Goal: Information Seeking & Learning: Learn about a topic

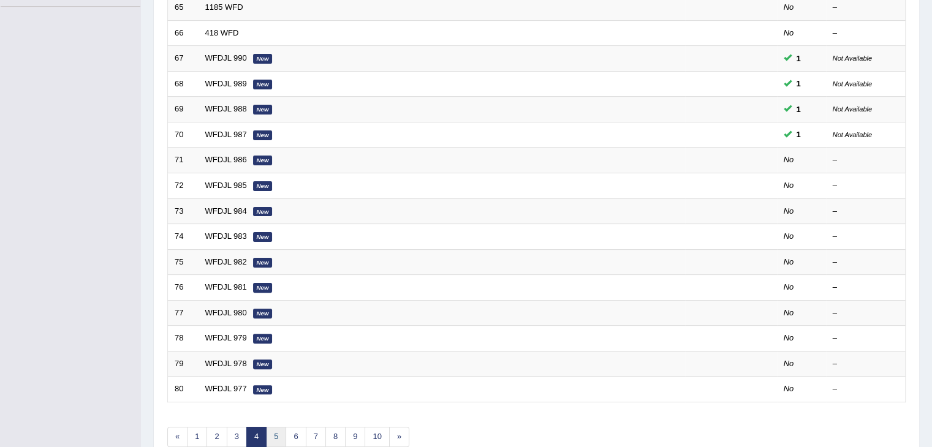
click at [282, 427] on link "5" at bounding box center [276, 437] width 20 height 20
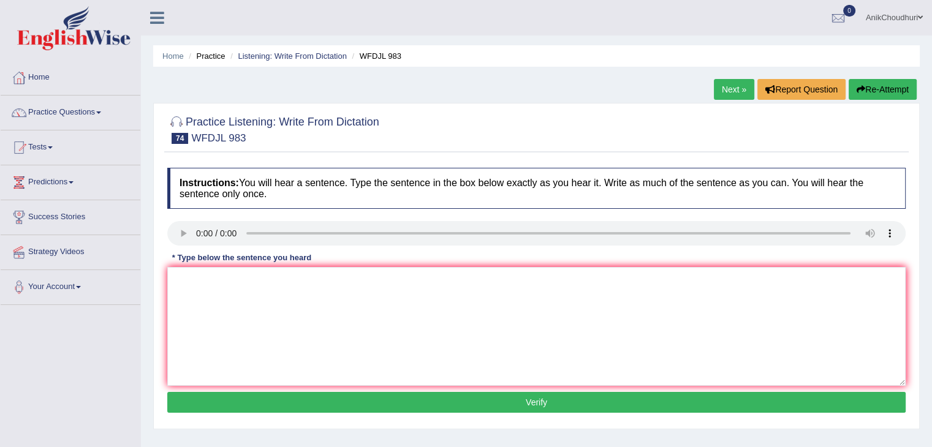
click at [254, 292] on textarea at bounding box center [536, 326] width 738 height 119
click at [143, 224] on div "Home Practice Listening: Write From Dictation WFDJL 983 Next » Report Question …" at bounding box center [536, 306] width 791 height 613
click at [188, 267] on textarea at bounding box center [536, 326] width 738 height 119
drag, startPoint x: 336, startPoint y: 281, endPoint x: 343, endPoint y: 308, distance: 27.4
click at [343, 308] on textarea "The banks are trying to get money from market" at bounding box center [536, 326] width 738 height 119
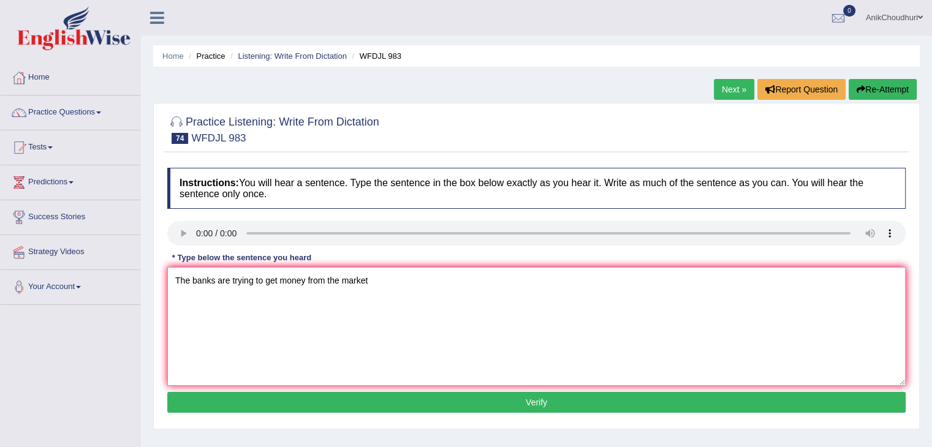
click at [388, 282] on textarea "The banks are trying to get money from the market" at bounding box center [536, 326] width 738 height 119
click at [419, 278] on textarea "The banks are trying to get money from market that are drowing fast" at bounding box center [536, 326] width 738 height 119
click at [441, 293] on textarea "The banks are trying to get money from markets that are growing fast" at bounding box center [536, 326] width 738 height 119
click at [277, 285] on textarea "The banks are trying to get money from markets that are growing fast." at bounding box center [536, 326] width 738 height 119
click at [194, 278] on textarea "The banks are trying to make money from markets that are growing fast." at bounding box center [536, 326] width 738 height 119
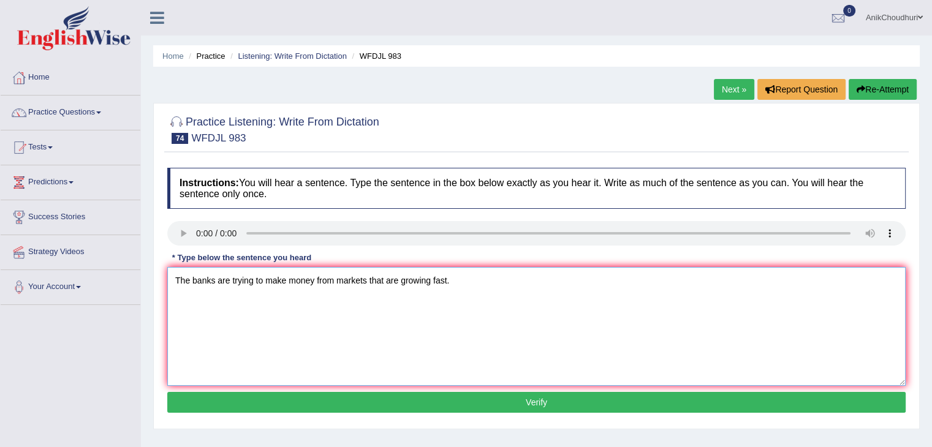
click at [191, 279] on textarea "The banks are trying to make money from markets that are growing fast." at bounding box center [536, 326] width 738 height 119
click at [239, 309] on textarea "Banks are trying to make money from markets that are growing fast." at bounding box center [536, 326] width 738 height 119
type textarea "Banks are trying to make money from markets that are growing fast."
click at [415, 390] on div "Instructions: You will hear a sentence. Type the sentence in the box below exac…" at bounding box center [536, 292] width 744 height 261
click at [501, 395] on button "Verify" at bounding box center [536, 402] width 738 height 21
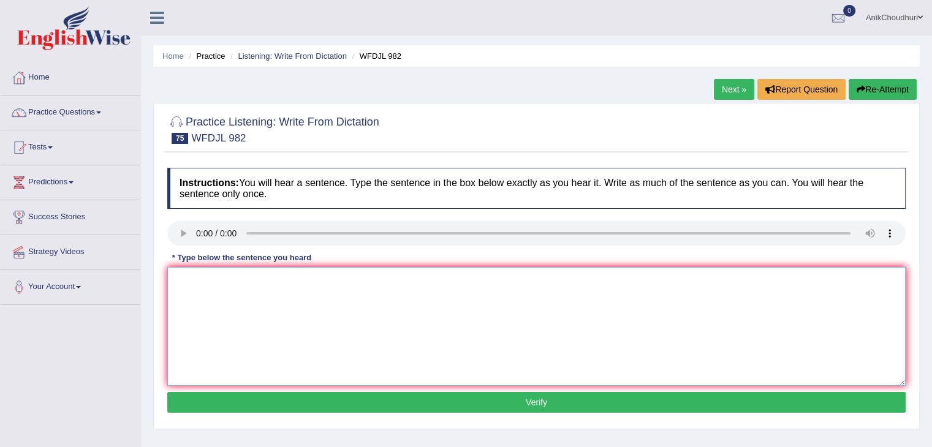
click at [282, 292] on textarea at bounding box center [536, 326] width 738 height 119
click at [225, 299] on textarea at bounding box center [536, 326] width 738 height 119
click at [177, 285] on textarea "good design should make a good difference, but shouldn't ignore." at bounding box center [536, 326] width 738 height 119
click at [245, 280] on textarea "good design should make a good difference, but shouldn't ignore." at bounding box center [536, 326] width 738 height 119
click at [248, 282] on textarea "good design should make a good difference, but shouldn't ignore." at bounding box center [536, 326] width 738 height 119
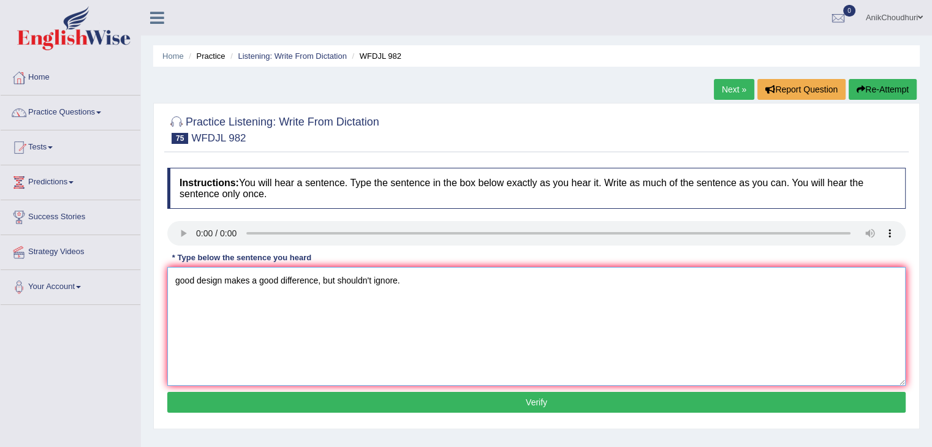
click at [179, 280] on textarea "good design makes a good difference, but shouldn't ignore." at bounding box center [536, 326] width 738 height 119
click at [466, 265] on div "Instructions: You will hear a sentence. Type the sentence in the box below exac…" at bounding box center [536, 292] width 744 height 261
click at [225, 276] on textarea "Good design makes a good difference, but shouldn't ignore." at bounding box center [536, 326] width 738 height 119
click at [290, 284] on textarea "Good design can make a good difference, but shouldn't ignore." at bounding box center [536, 326] width 738 height 119
click at [337, 283] on textarea "Good design can make a big difference, but shouldn't ignore." at bounding box center [536, 326] width 738 height 119
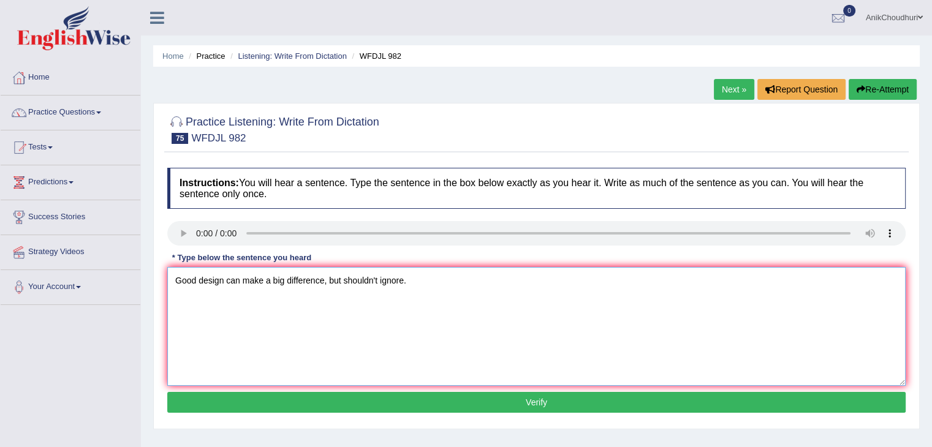
click at [344, 283] on textarea "Good design can make a big difference, but shouldn't ignore." at bounding box center [536, 326] width 738 height 119
click at [340, 283] on textarea "Good design can make a big difference, but shouldn't ignore." at bounding box center [536, 326] width 738 height 119
click at [382, 281] on textarea "Good design can make a big difference, and shouldn't ignore." at bounding box center [536, 326] width 738 height 119
click at [379, 281] on textarea "Good design can make a big difference, and shouldn't ignore." at bounding box center [536, 326] width 738 height 119
type textarea "Good design can make a big difference, and shouldn't be ignored."
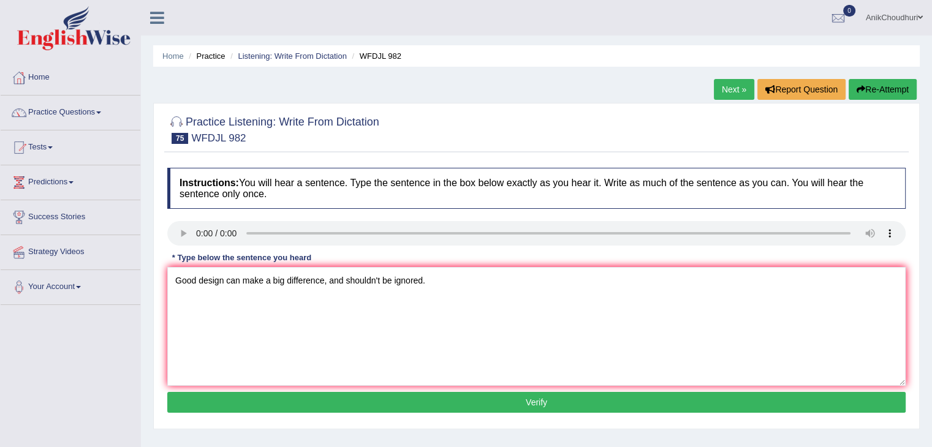
click at [578, 394] on button "Verify" at bounding box center [536, 402] width 738 height 21
click at [256, 305] on textarea at bounding box center [536, 326] width 738 height 119
click at [290, 324] on textarea at bounding box center [536, 326] width 738 height 119
type textarea "t"
click at [313, 297] on textarea "Trees in cities help to retain water." at bounding box center [536, 326] width 738 height 119
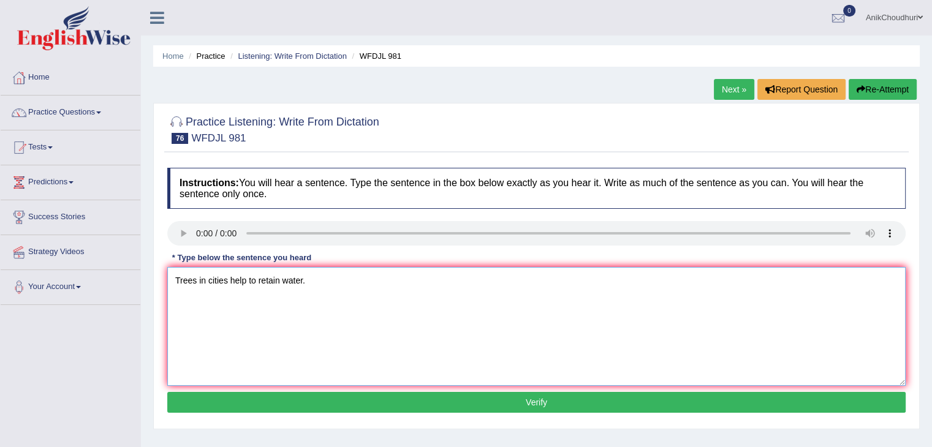
click at [248, 278] on textarea "Trees in cities help to retain water." at bounding box center [536, 326] width 738 height 119
click at [275, 281] on textarea "Trees in cities help dela to retain water." at bounding box center [536, 326] width 738 height 119
click at [263, 282] on textarea "Trees in cities help dela to retain water." at bounding box center [536, 326] width 738 height 119
click at [270, 285] on textarea "Trees in cities help deal to retain water." at bounding box center [536, 326] width 738 height 119
click at [278, 280] on textarea "Trees in cities help deal to retain water." at bounding box center [536, 326] width 738 height 119
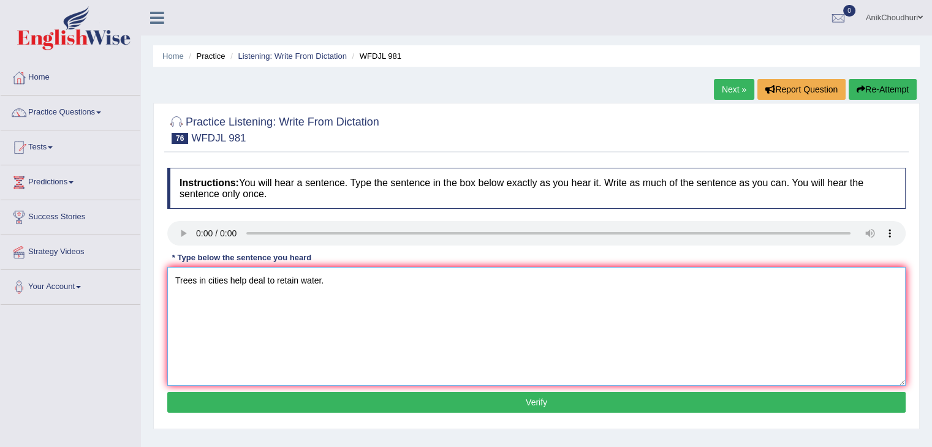
click at [275, 280] on textarea "Trees in cities help deal to retain water." at bounding box center [536, 326] width 738 height 119
type textarea "Trees in cities help deal to much rainwater."
click at [540, 407] on button "Verify" at bounding box center [536, 402] width 738 height 21
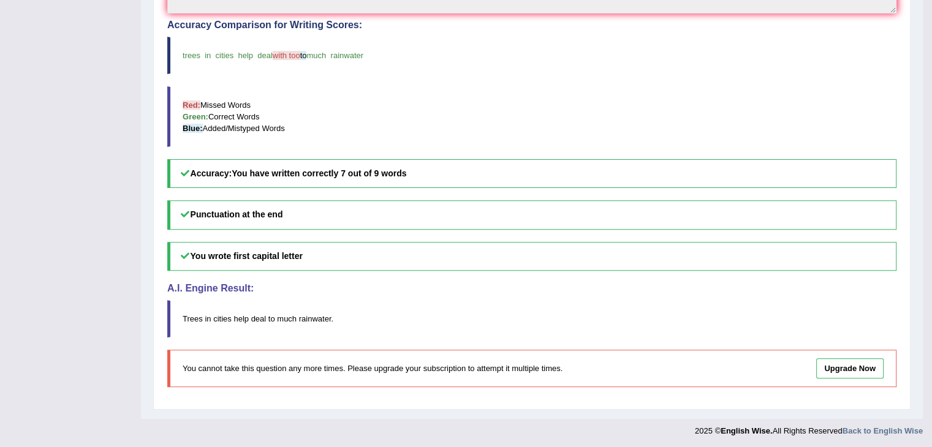
scroll to position [44, 0]
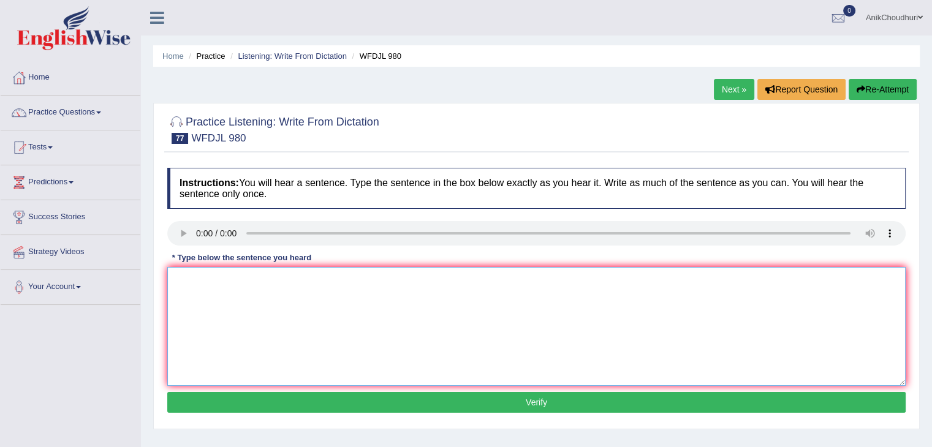
click at [265, 315] on textarea at bounding box center [536, 326] width 738 height 119
click at [243, 294] on textarea at bounding box center [536, 326] width 738 height 119
click at [252, 327] on textarea "The class teacher your number and how to use it well." at bounding box center [536, 326] width 738 height 119
click at [385, 282] on textarea "The class teacher your number and how to use it well." at bounding box center [536, 326] width 738 height 119
click at [237, 276] on textarea "The class teacher your number and how to use it well." at bounding box center [536, 326] width 738 height 119
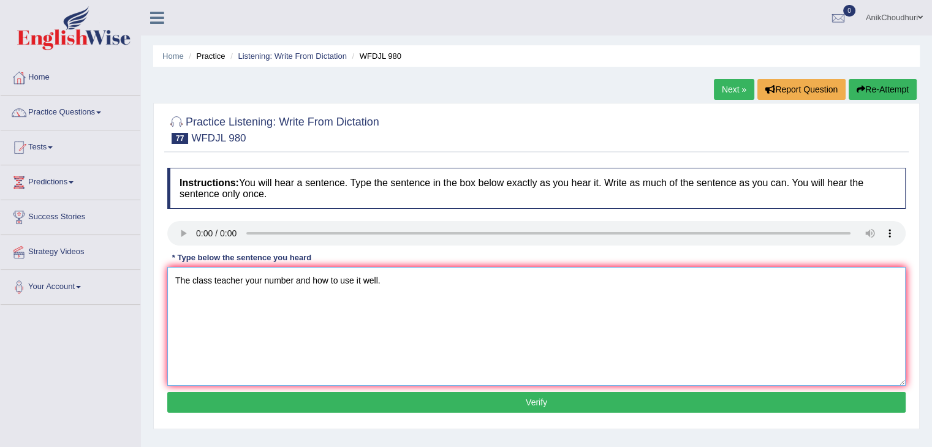
click at [240, 281] on textarea "The class teacher your number and how to use it well." at bounding box center [536, 326] width 738 height 119
click at [243, 281] on textarea "The class teacher your number and how to use it well." at bounding box center [536, 326] width 738 height 119
click at [245, 286] on textarea "The class teacher about your number and how to use it well." at bounding box center [536, 326] width 738 height 119
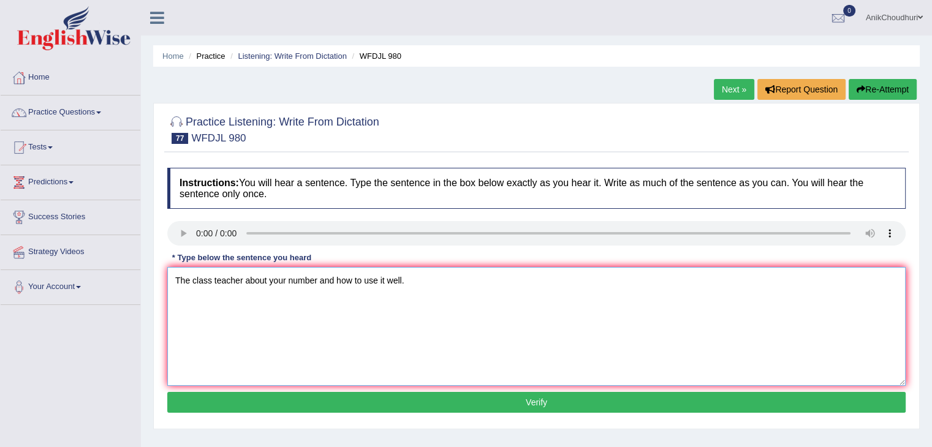
click at [282, 281] on textarea "The class teacher about your number and how to use it well." at bounding box center [536, 326] width 738 height 119
click at [284, 281] on textarea "The class teacher about your number and how to use it well." at bounding box center [536, 326] width 738 height 119
click at [302, 317] on textarea "The class teacher about yours number and how to use it well." at bounding box center [536, 326] width 738 height 119
click at [241, 278] on textarea "The class teacher about your number and how to use it well." at bounding box center [536, 326] width 738 height 119
click at [289, 280] on textarea "The class teaches about your numbers and how to use it well." at bounding box center [536, 326] width 738 height 119
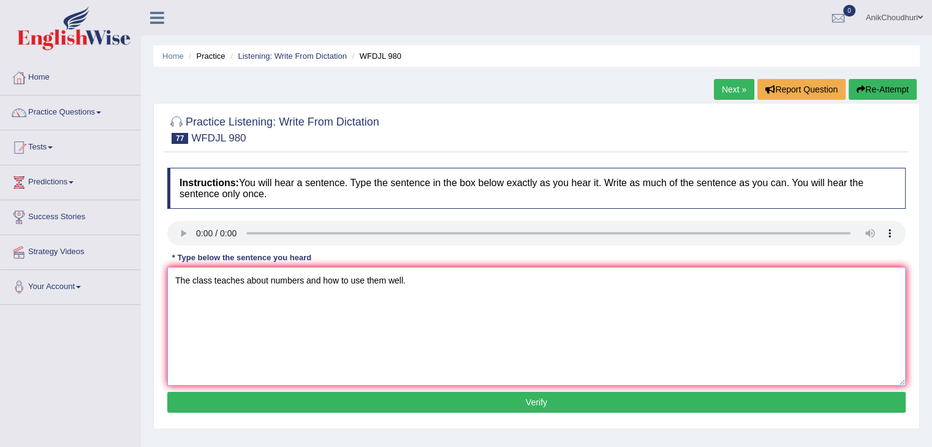
type textarea "The class teaches about numbers and how to use them well."
click at [475, 406] on button "Verify" at bounding box center [536, 402] width 738 height 21
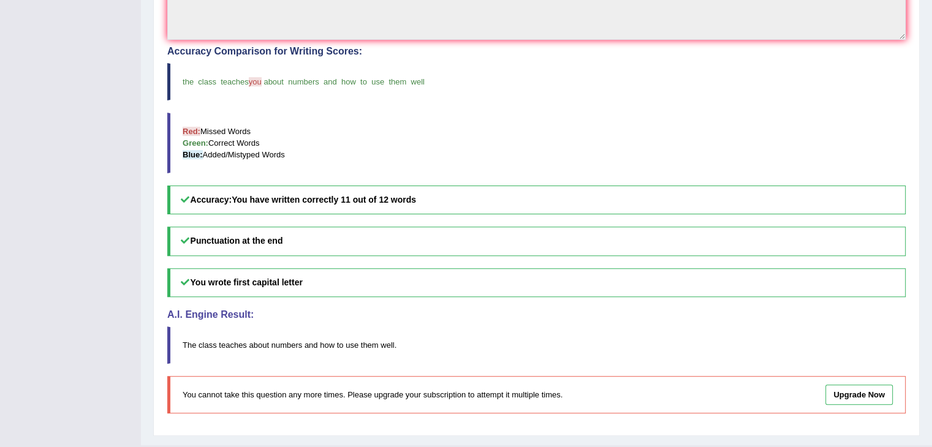
scroll to position [240, 0]
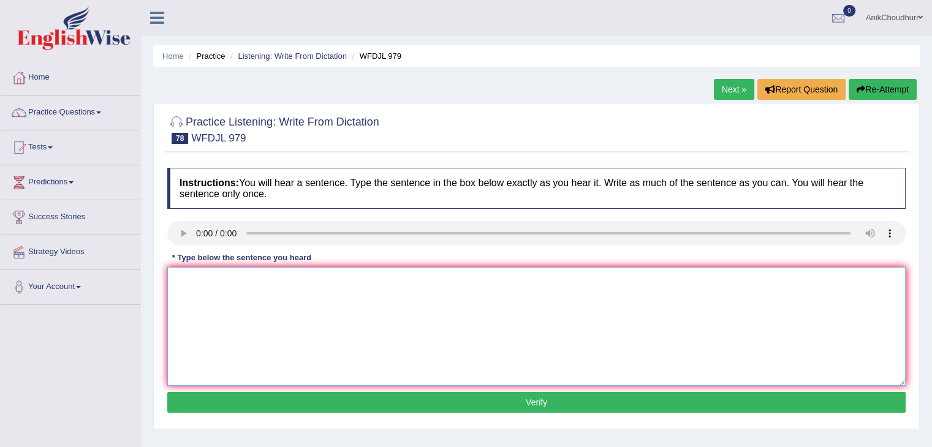
click at [245, 313] on textarea at bounding box center [536, 326] width 738 height 119
click at [369, 278] on textarea "we manged to get some ilnesses completely." at bounding box center [536, 326] width 738 height 119
click at [379, 283] on textarea "we manged to get some ilnesses completely." at bounding box center [536, 326] width 738 height 119
click at [325, 298] on textarea "we manged to get some ilnesses completely. We managed to get some illnesses" at bounding box center [536, 326] width 738 height 119
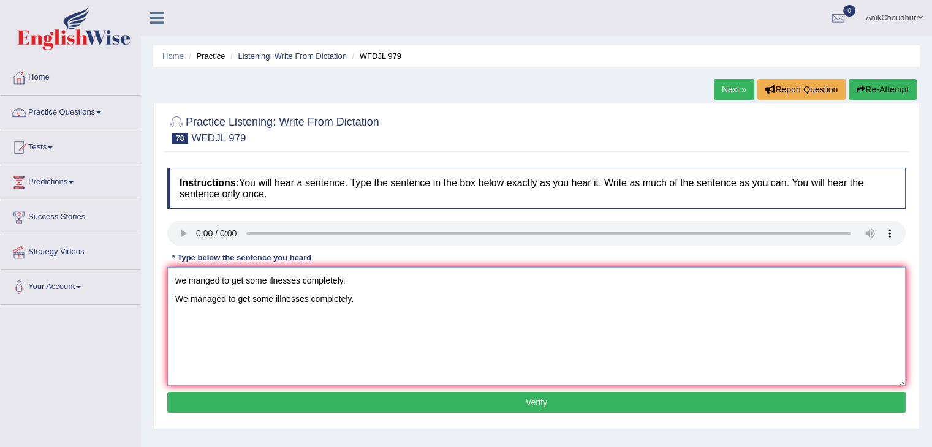
click at [361, 290] on textarea "we manged to get some ilnesses completely. We managed to get some illnesses com…" at bounding box center [536, 326] width 738 height 119
click at [352, 279] on textarea "we manged to get some ilnesses completely. We managed to get some illnesses com…" at bounding box center [536, 326] width 738 height 119
click at [189, 300] on textarea "We managed to get some illnesses completely." at bounding box center [536, 326] width 738 height 119
click at [326, 350] on textarea "We have managed to get some illnesses completely." at bounding box center [536, 326] width 738 height 119
type textarea "We have managed to get some illnesses completely."
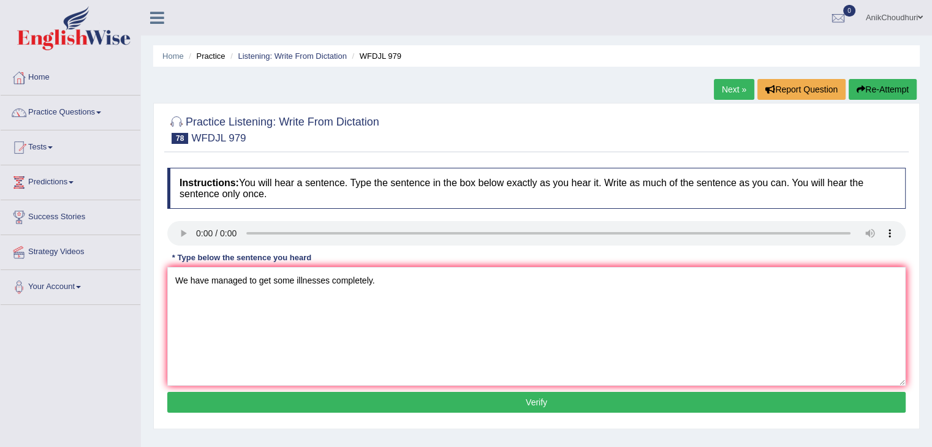
drag, startPoint x: 495, startPoint y: 389, endPoint x: 495, endPoint y: 396, distance: 6.7
click at [495, 396] on div "Instructions: You will hear a sentence. Type the sentence in the box below exac…" at bounding box center [536, 292] width 744 height 261
click at [495, 396] on button "Verify" at bounding box center [536, 402] width 738 height 21
click at [157, 224] on div "Practice Listening: Write From Dictation 79 WFDJL 978 Instructions: You will he…" at bounding box center [536, 266] width 767 height 327
click at [179, 268] on textarea at bounding box center [536, 326] width 738 height 119
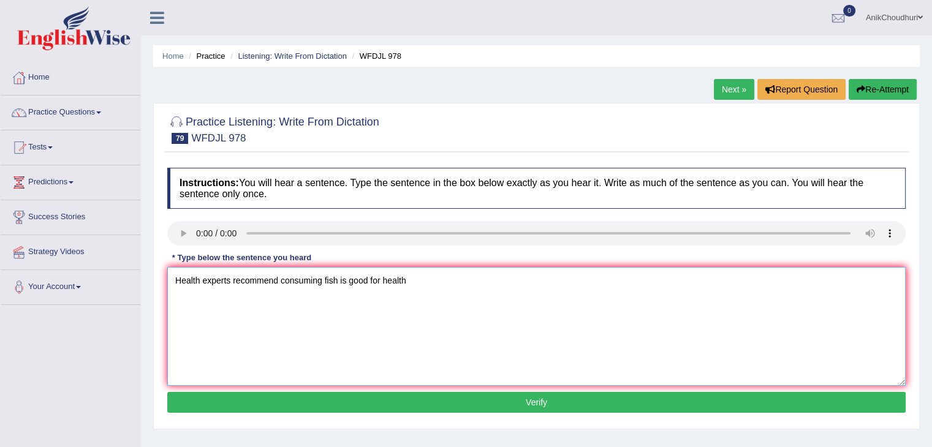
click at [278, 279] on textarea "Health experts recommend consuming fish is good for health" at bounding box center [536, 326] width 738 height 119
type textarea "Health experts recommend consuming fish is good for health"
click at [284, 298] on textarea "Health experts recommend consuming fish is good for health" at bounding box center [536, 326] width 738 height 119
click at [422, 287] on textarea "Health experts recommend consuming fish is good for health" at bounding box center [536, 326] width 738 height 119
click at [325, 280] on textarea "Health experts recommend consuming for nutritional benefits." at bounding box center [536, 326] width 738 height 119
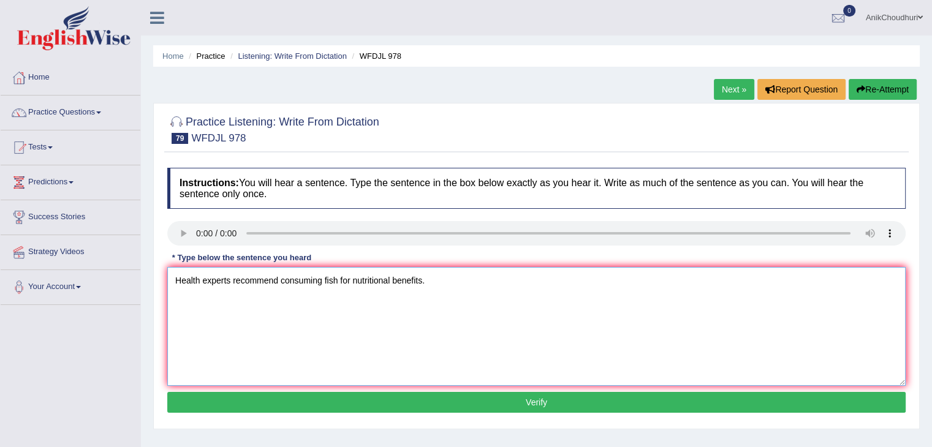
click at [424, 315] on textarea "Health experts recommend consuming fish for nutritional benefits." at bounding box center [536, 326] width 738 height 119
click at [352, 283] on textarea "Health experts recommend consuming fish for nutritional benefits." at bounding box center [536, 326] width 738 height 119
type textarea "Health experts recommend consuming fish for its nutritional benefits."
click at [487, 403] on button "Verify" at bounding box center [536, 402] width 738 height 21
click at [222, 284] on textarea at bounding box center [536, 326] width 738 height 119
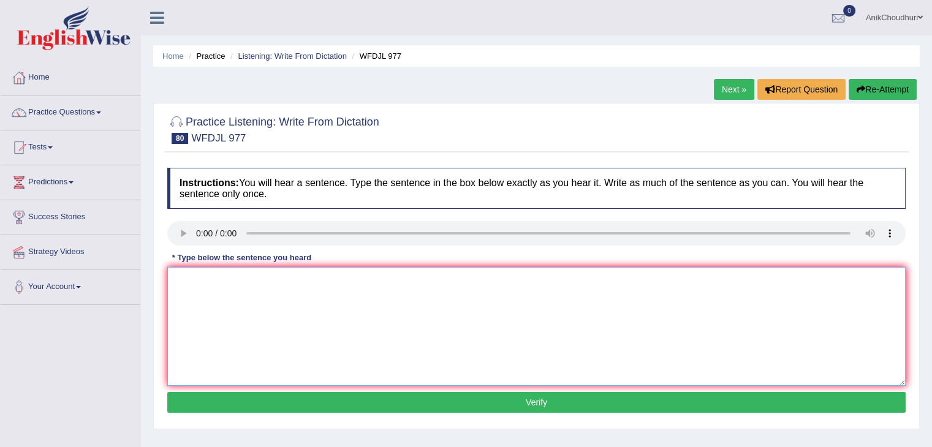
click at [225, 308] on textarea at bounding box center [536, 326] width 738 height 119
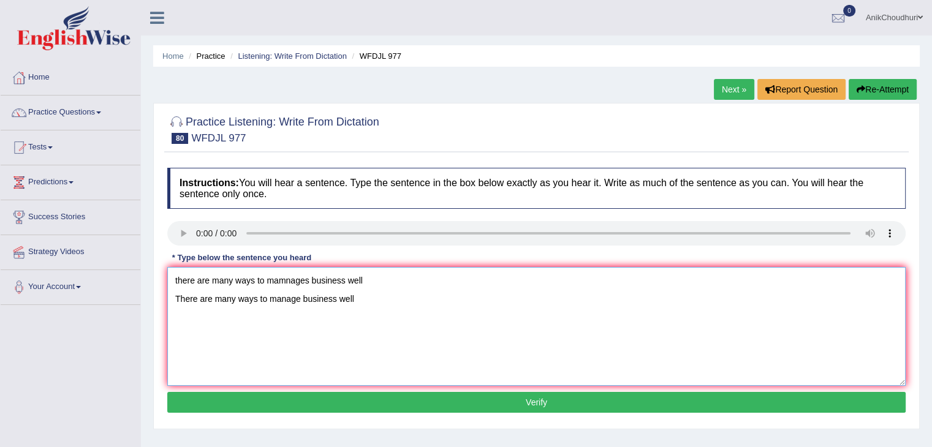
click at [368, 303] on textarea "there are many ways to mamnages business well There are many ways to manage bus…" at bounding box center [536, 326] width 738 height 119
click at [373, 296] on textarea "there are many ways to mamnages business well There are many ways to manage a b…" at bounding box center [536, 326] width 738 height 119
click at [365, 270] on textarea "there are many ways to mamnages business well There are many ways to manage a b…" at bounding box center [536, 326] width 738 height 119
type textarea "There are many ways to manage a business well."
click at [550, 410] on button "Verify" at bounding box center [536, 402] width 738 height 21
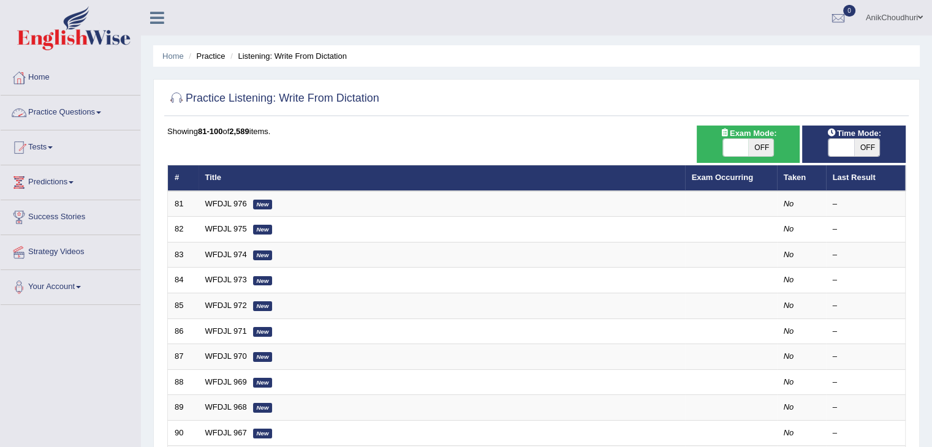
click at [65, 121] on link "Practice Questions" at bounding box center [71, 111] width 140 height 31
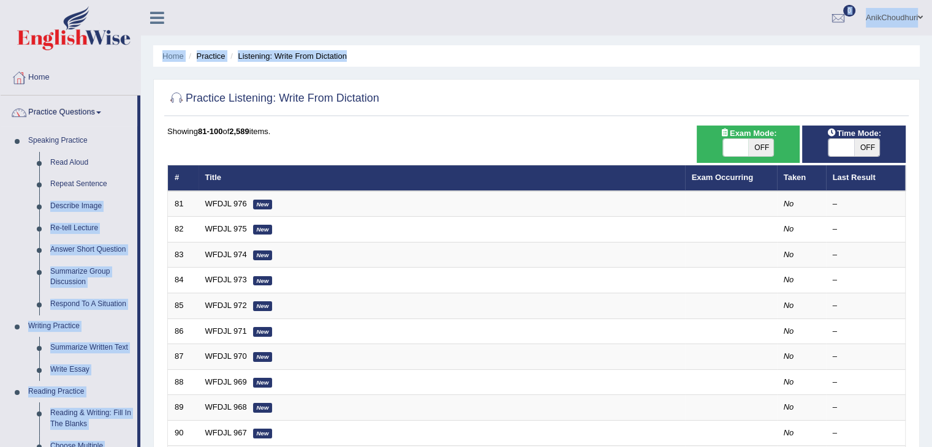
drag, startPoint x: 138, startPoint y: 188, endPoint x: 145, endPoint y: 246, distance: 58.5
click at [145, 246] on div "Toggle navigation Home Practice Questions Speaking Practice Read Aloud Repeat S…" at bounding box center [466, 402] width 932 height 805
click at [643, 16] on ul "AnikChoudhuri Toggle navigation Username: AnikChoudhury Access Type: Online Sub…" at bounding box center [655, 17] width 554 height 35
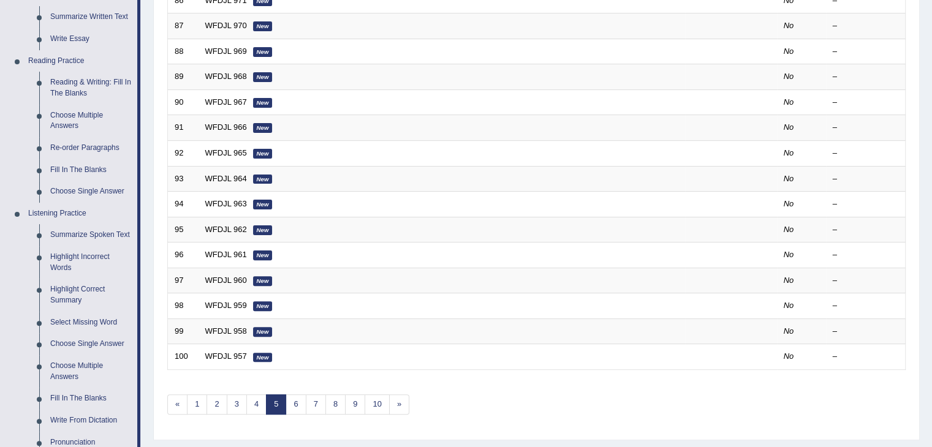
scroll to position [361, 0]
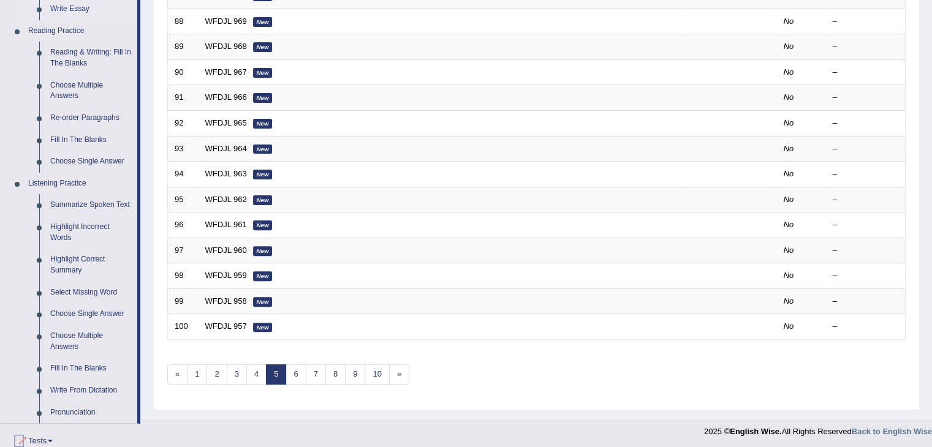
click at [72, 10] on link "Write Essay" at bounding box center [91, 9] width 93 height 22
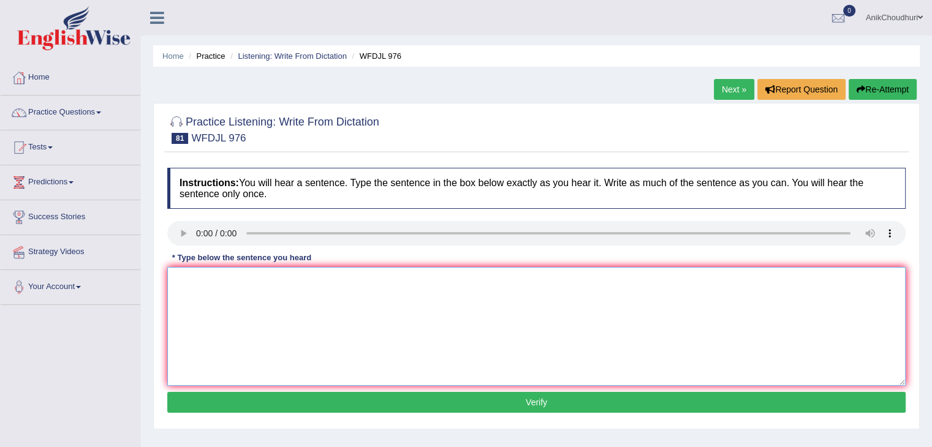
click at [263, 305] on textarea at bounding box center [536, 326] width 738 height 119
click at [238, 290] on textarea at bounding box center [536, 326] width 738 height 119
type textarea "t"
click at [212, 291] on textarea "The seqa label is growing up shows that climate is rising" at bounding box center [536, 326] width 738 height 119
click at [397, 287] on textarea "The sea level is growing up shows that the climate is rising" at bounding box center [536, 326] width 738 height 119
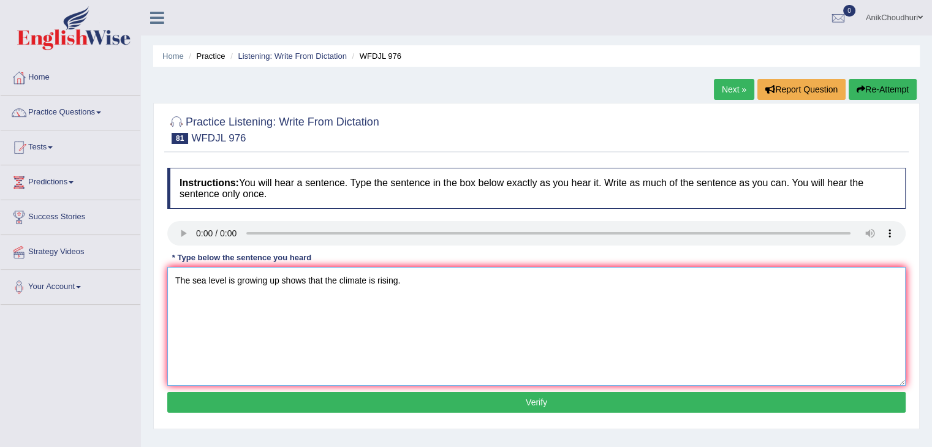
click at [264, 286] on textarea "The sea level is growing up shows that the climate is rising." at bounding box center [536, 326] width 738 height 119
click at [317, 297] on textarea "The sea level is going up shows that the climate is rising." at bounding box center [536, 326] width 738 height 119
click at [415, 278] on textarea "The sea level is going up shows that the climate is rising." at bounding box center [536, 326] width 738 height 119
click at [395, 285] on textarea "The sea level is going up shows that the climate is rising." at bounding box center [536, 326] width 738 height 119
type textarea "The sea level is going up shows that the climate is changing."
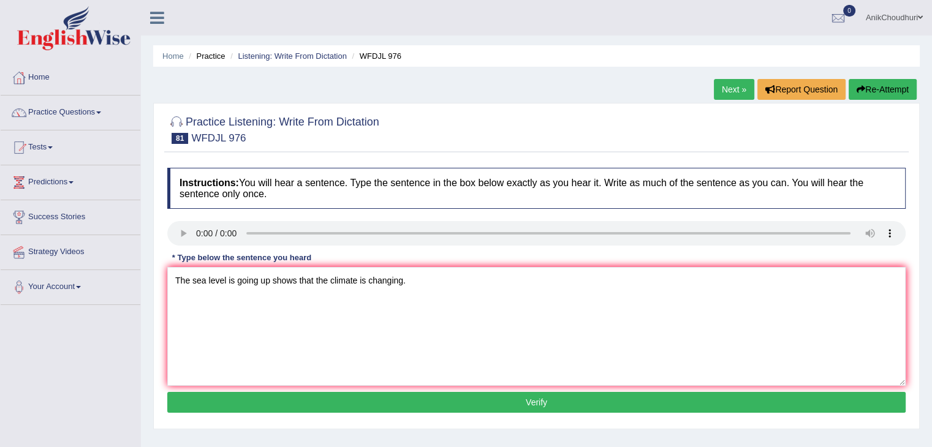
click at [482, 397] on button "Verify" at bounding box center [536, 402] width 738 height 21
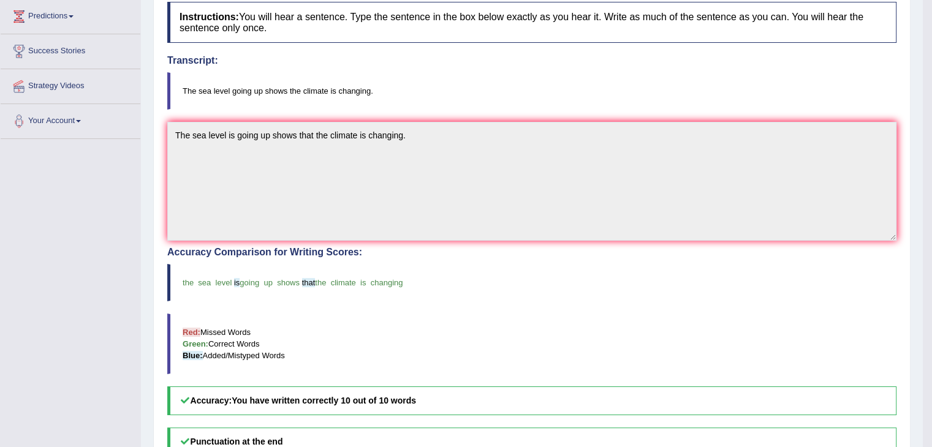
scroll to position [176, 0]
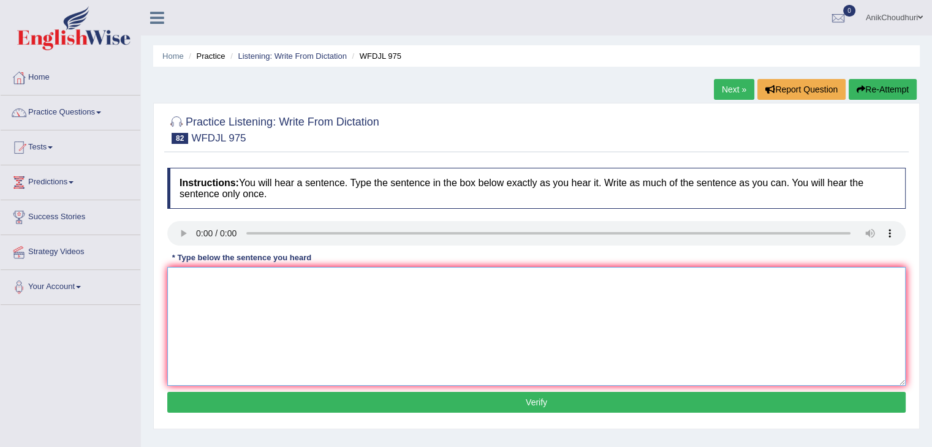
click at [274, 292] on textarea at bounding box center [536, 326] width 738 height 119
click at [221, 300] on textarea at bounding box center [536, 326] width 738 height 119
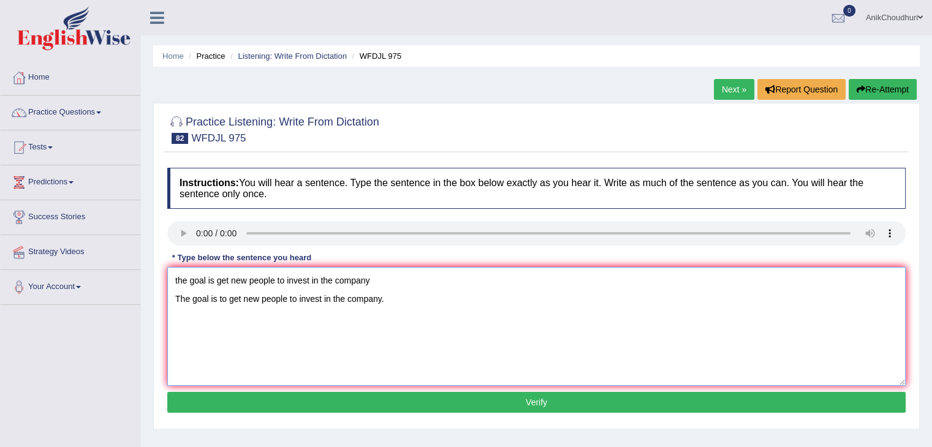
click at [375, 270] on textarea "the goal is get new people to invest in the company The goal is to get new peop…" at bounding box center [536, 326] width 738 height 119
click at [175, 298] on textarea "The goal is to get new people to invest in the company." at bounding box center [536, 326] width 738 height 119
click at [410, 285] on textarea "The goal is to get new people to invest in the company." at bounding box center [536, 326] width 738 height 119
type textarea "The goal is to get new people to invest in the company."
click at [255, 300] on textarea "The goal is to get new people to invest in the company." at bounding box center [536, 326] width 738 height 119
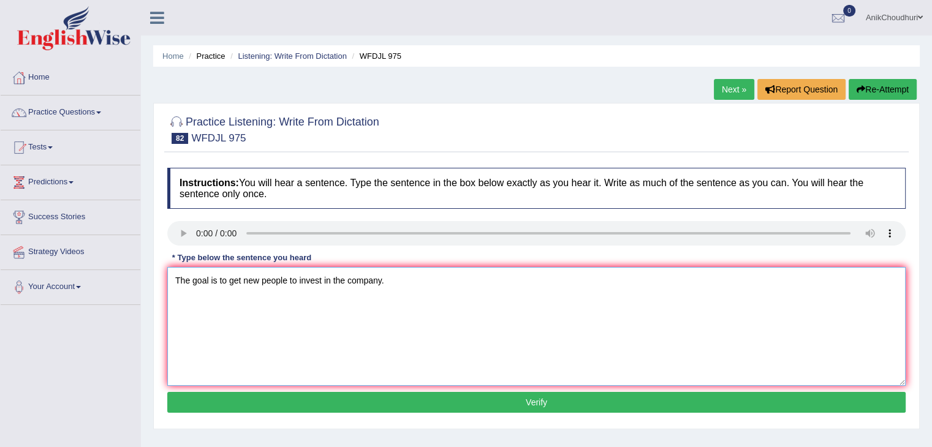
click at [342, 283] on textarea "The goal is to get new people to invest in the company." at bounding box center [536, 326] width 738 height 119
click at [343, 334] on textarea "The goal is to get new people to invest in the company." at bounding box center [536, 326] width 738 height 119
click at [393, 400] on button "Verify" at bounding box center [536, 402] width 738 height 21
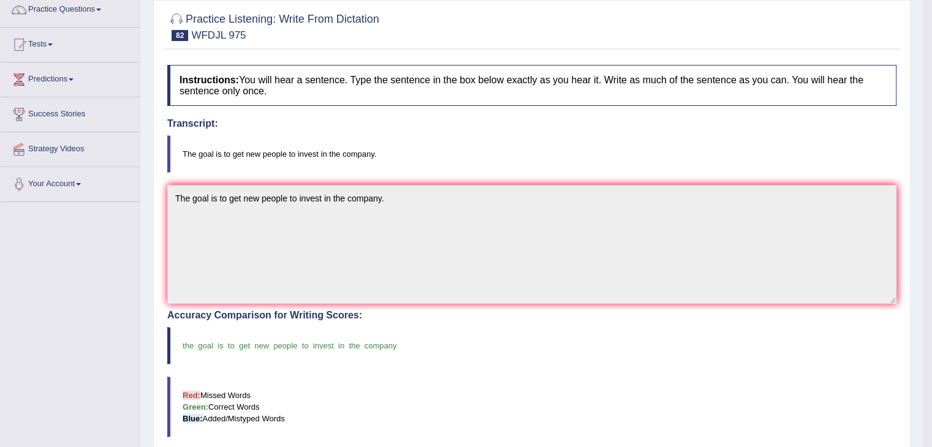
scroll to position [72, 0]
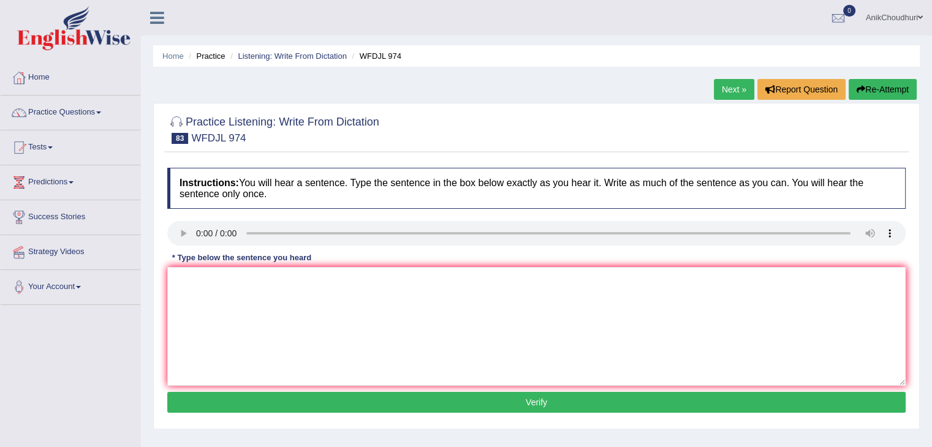
click at [316, 260] on div "Instructions: You will hear a sentence. Type the sentence in the box below exac…" at bounding box center [536, 292] width 744 height 261
click at [276, 279] on textarea at bounding box center [536, 326] width 738 height 119
click at [440, 320] on textarea at bounding box center [536, 326] width 738 height 119
click at [205, 305] on textarea at bounding box center [536, 326] width 738 height 119
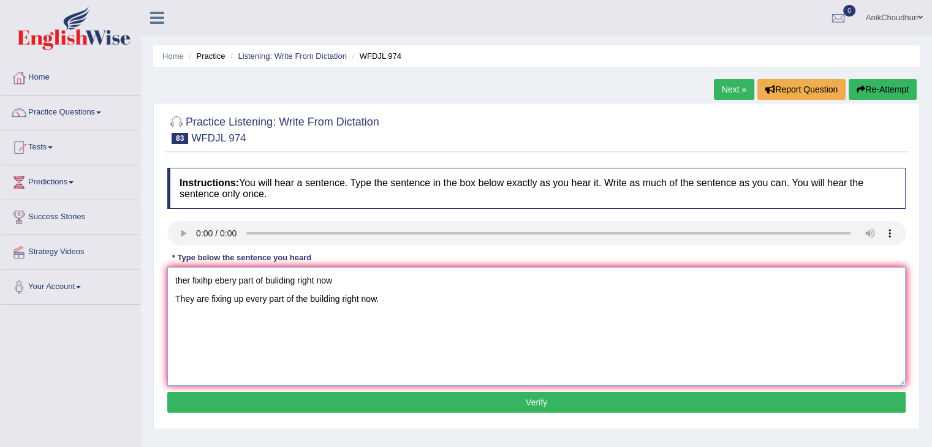
click at [360, 280] on textarea "ther fixihp ebery part of buliding right now They are fixing up every part of t…" at bounding box center [536, 326] width 738 height 119
type textarea "They are fixing up every part of the building right now."
click at [179, 229] on div "Instructions: You will hear a sentence. Type the sentence in the box below exac…" at bounding box center [536, 292] width 744 height 261
click at [471, 393] on button "Verify" at bounding box center [536, 402] width 738 height 21
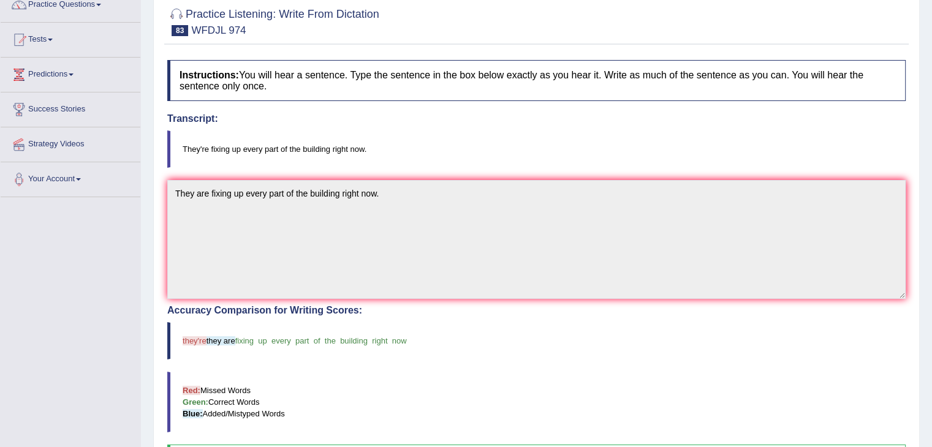
scroll to position [102, 0]
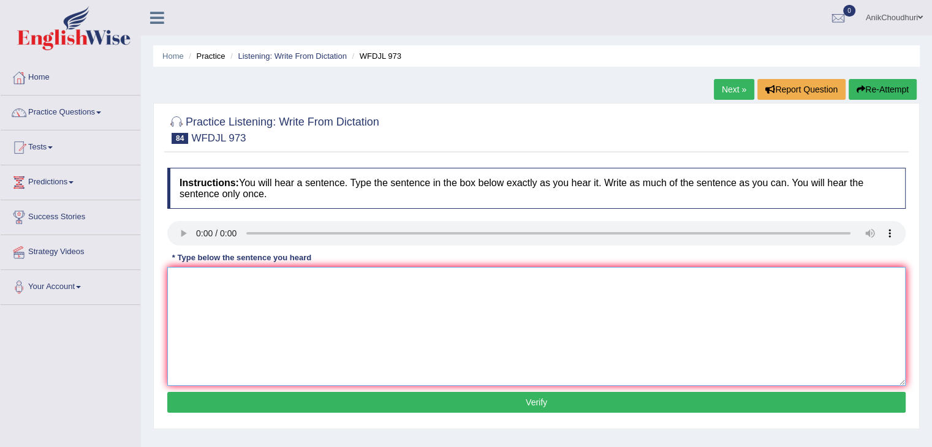
click at [216, 295] on textarea at bounding box center [536, 326] width 738 height 119
click at [211, 289] on textarea at bounding box center [536, 326] width 738 height 119
click at [210, 294] on textarea at bounding box center [536, 326] width 738 height 119
click at [357, 286] on textarea "you lwarn what to do in class outline." at bounding box center [536, 326] width 738 height 119
click at [348, 284] on textarea "you lwarn what to do in class outline. You learn what to do in class outline." at bounding box center [536, 326] width 738 height 119
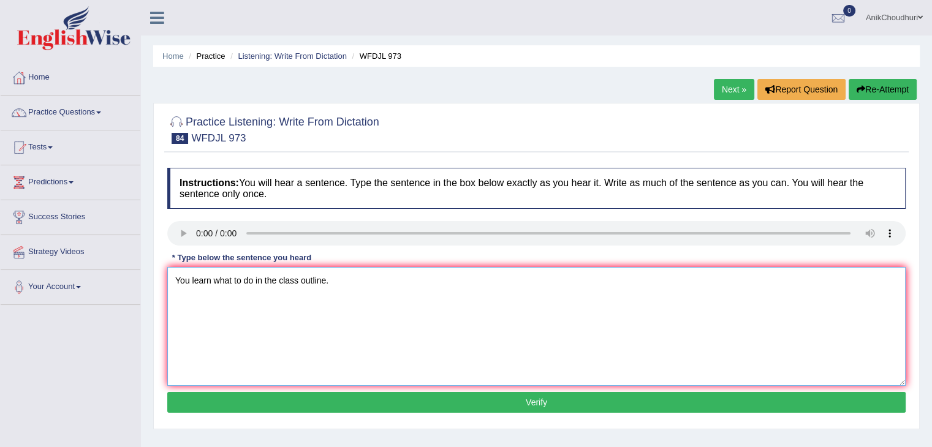
click at [369, 303] on textarea "You learn what to do in the class outline." at bounding box center [536, 326] width 738 height 119
click at [233, 300] on textarea "You learn what to do in the class outline." at bounding box center [536, 326] width 738 height 119
click at [233, 284] on textarea "You learn what needs to do in the class outline." at bounding box center [536, 326] width 738 height 119
click at [225, 284] on textarea "You learn what needs to do in the class outline." at bounding box center [536, 326] width 738 height 119
click at [235, 300] on textarea "You learn what needs to do in the class outline." at bounding box center [536, 326] width 738 height 119
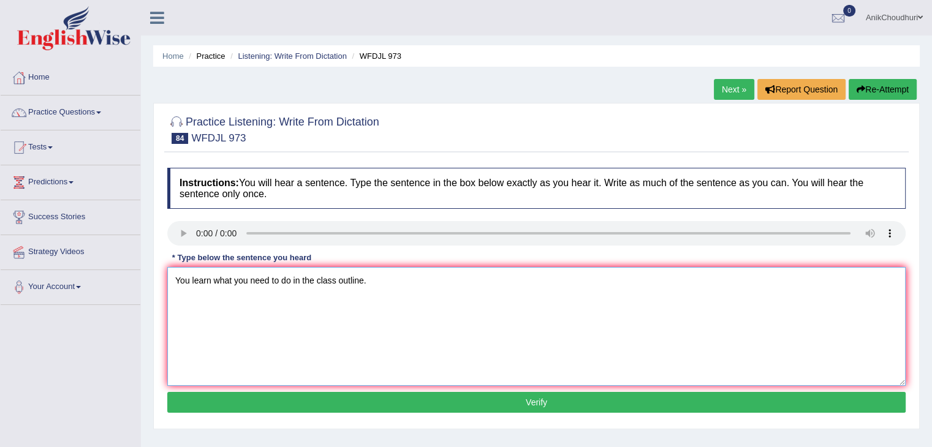
type textarea "You learn what you need to do in the class outline."
click at [548, 400] on button "Verify" at bounding box center [536, 402] width 738 height 21
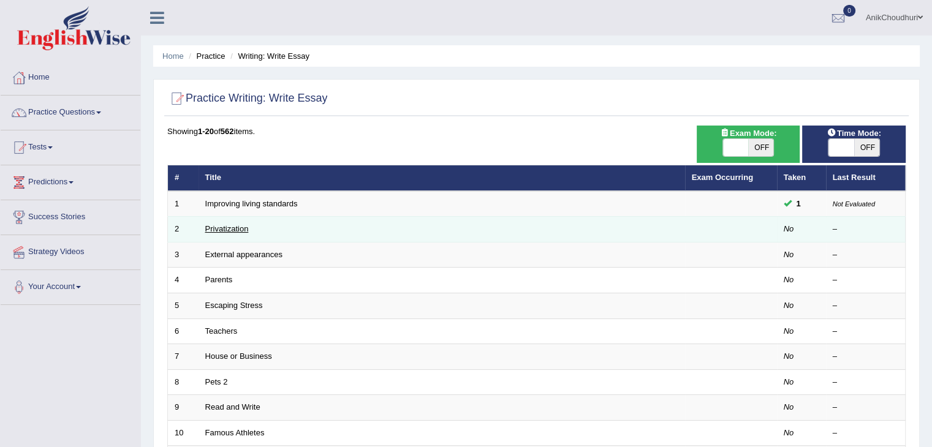
click at [233, 231] on link "Privatization" at bounding box center [227, 228] width 44 height 9
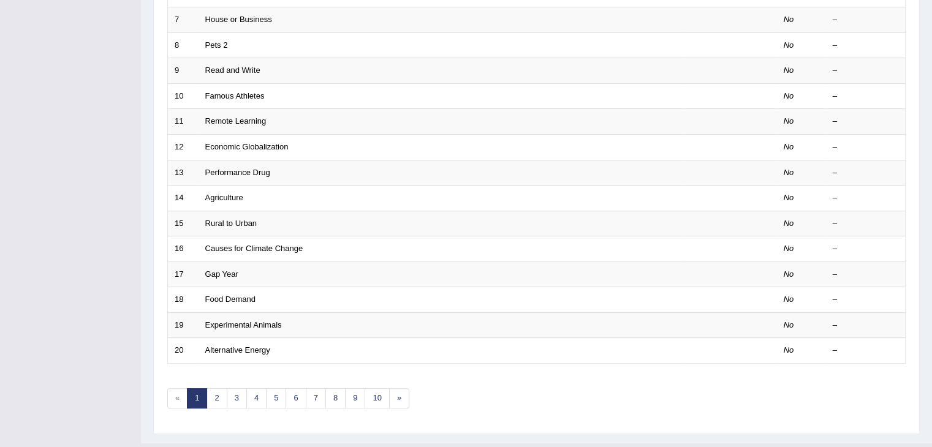
scroll to position [360, 0]
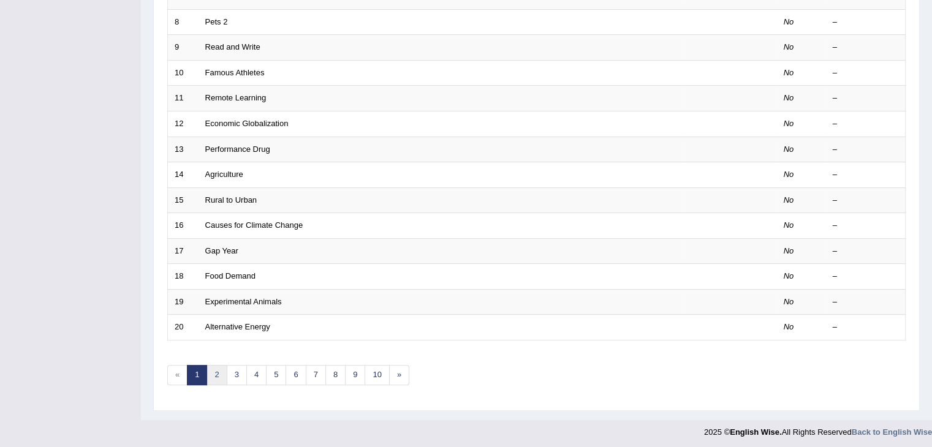
click at [216, 374] on link "2" at bounding box center [216, 375] width 20 height 20
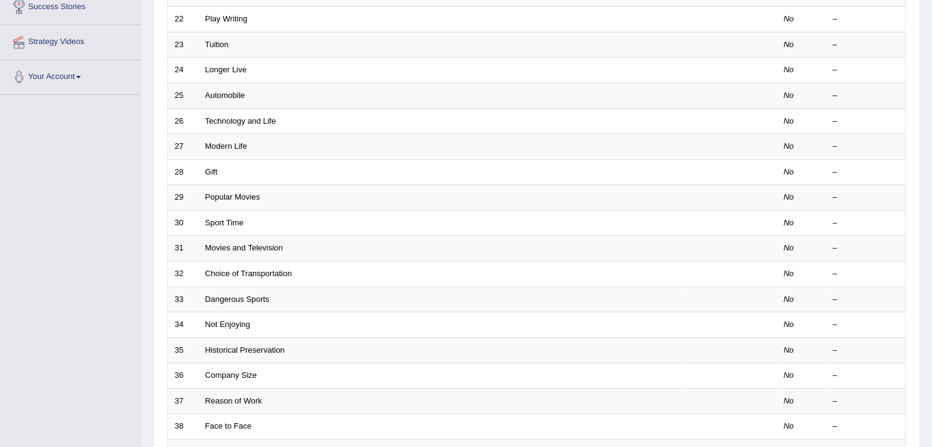
scroll to position [360, 0]
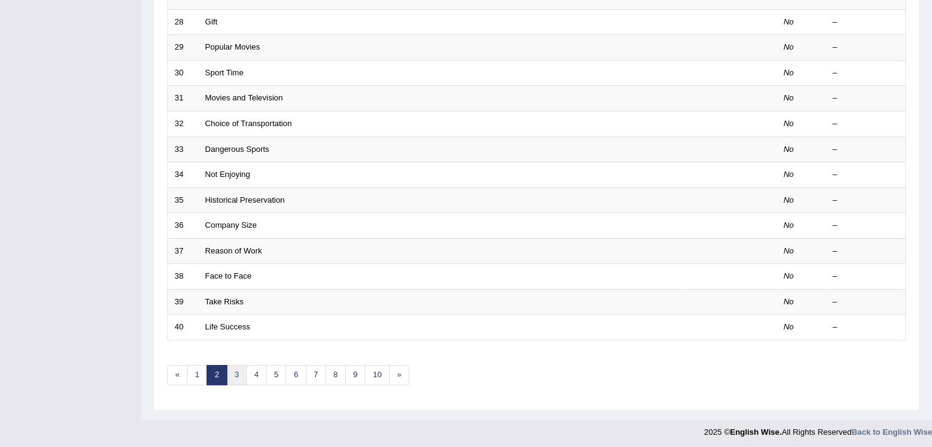
click at [237, 374] on link "3" at bounding box center [237, 375] width 20 height 20
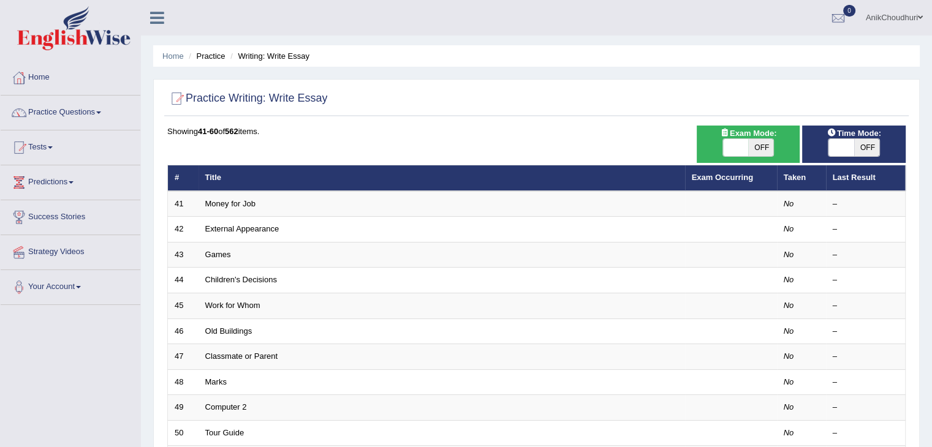
click at [928, 170] on div "Home Practice Writing: Write Essay Practice Writing: Write Essay Time Mode: ON …" at bounding box center [536, 390] width 791 height 781
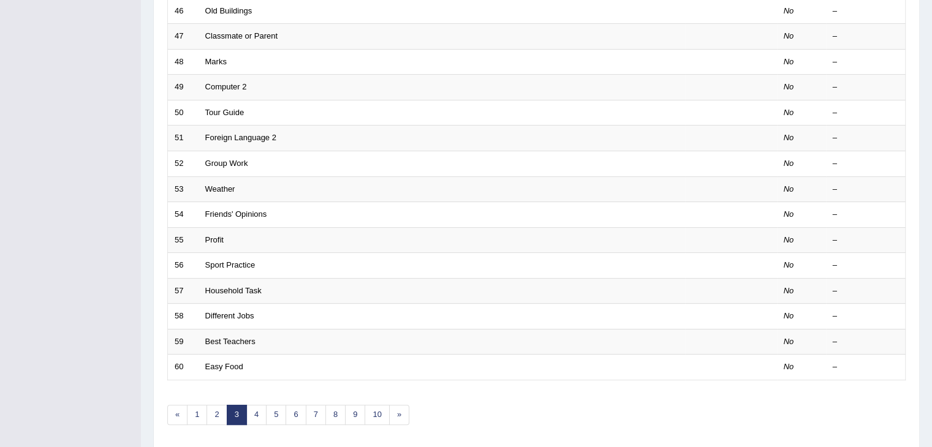
scroll to position [360, 0]
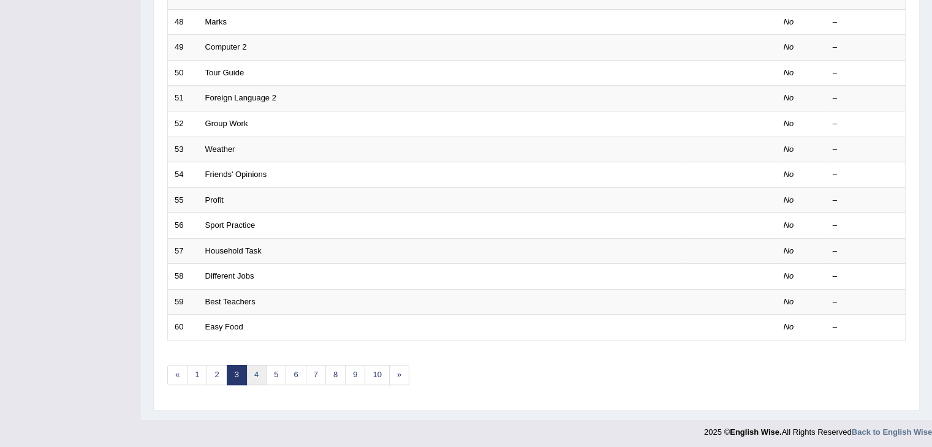
click at [257, 365] on link "4" at bounding box center [256, 375] width 20 height 20
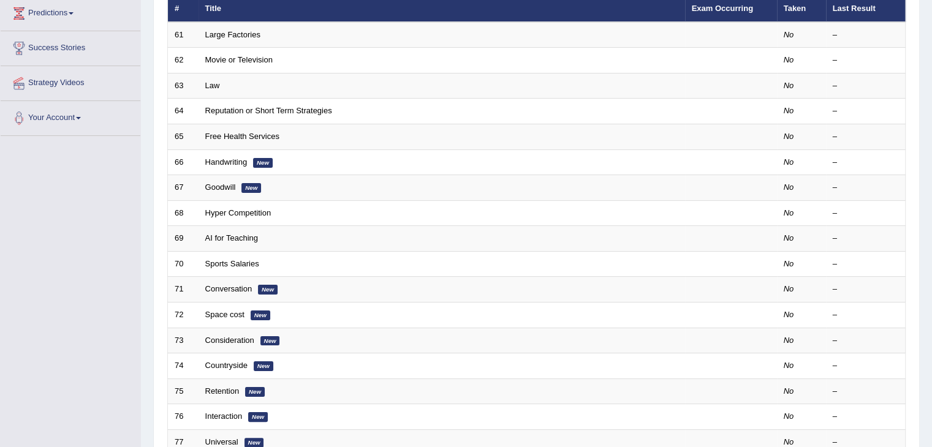
scroll to position [167, 0]
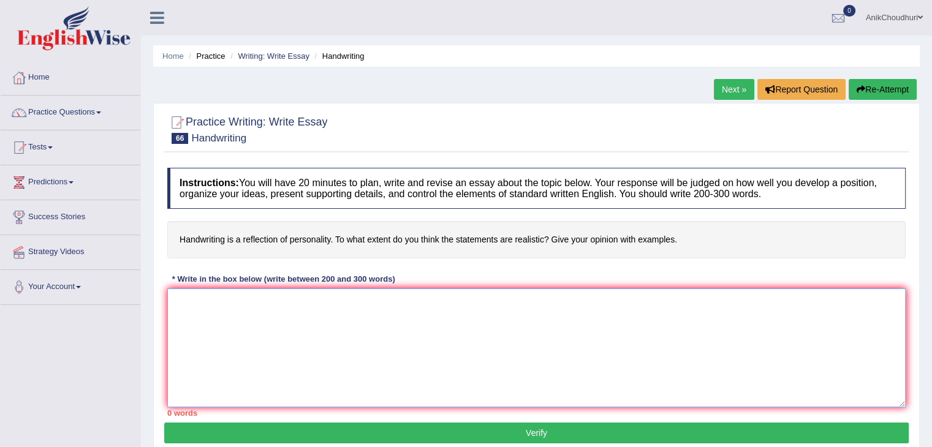
click at [576, 377] on textarea at bounding box center [536, 348] width 738 height 119
